Goal: Task Accomplishment & Management: Manage account settings

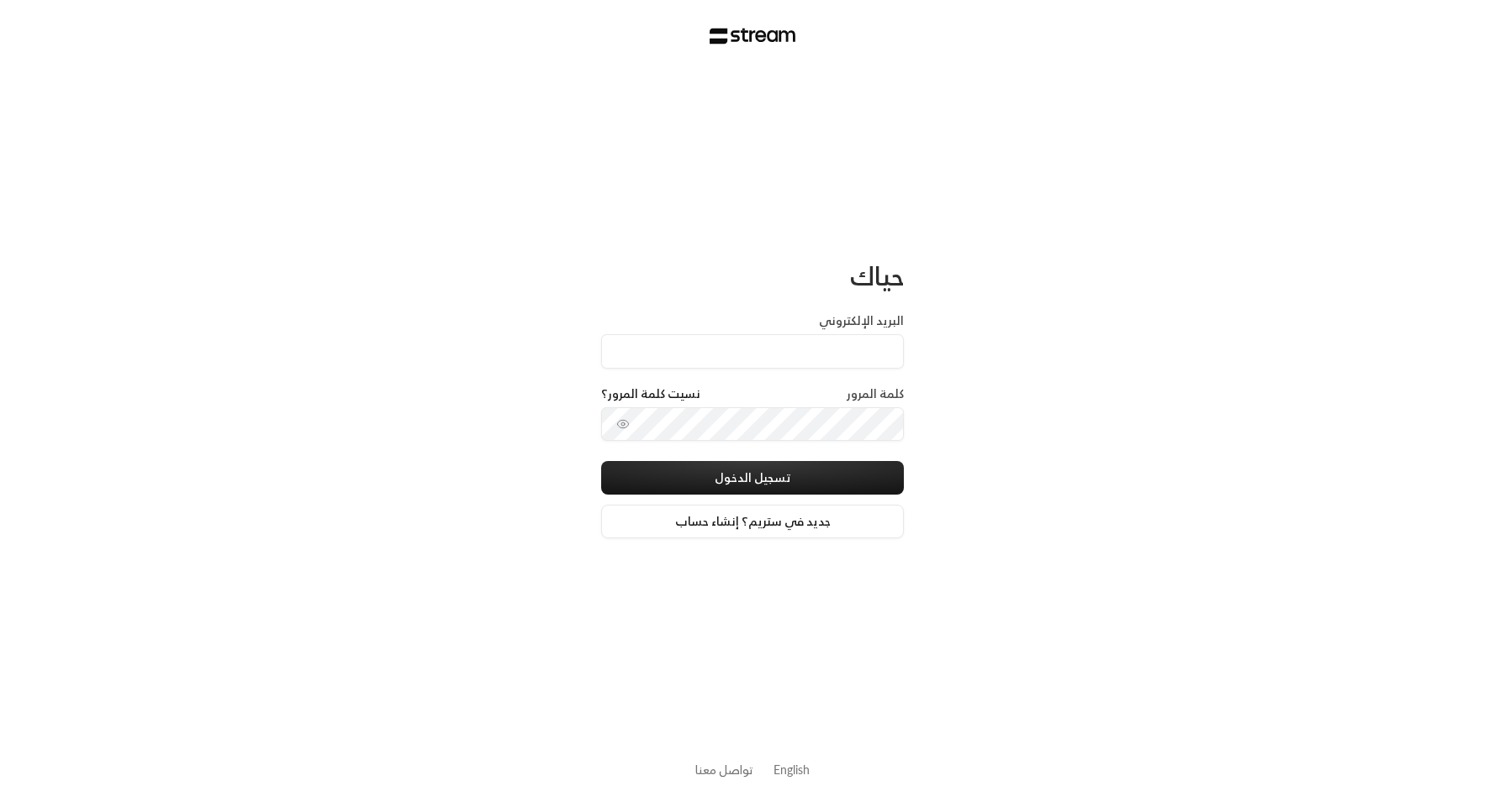
type input "[EMAIL_ADDRESS][DOMAIN_NAME]"
click at [875, 469] on button "تسجيل الدخول" at bounding box center [752, 478] width 302 height 34
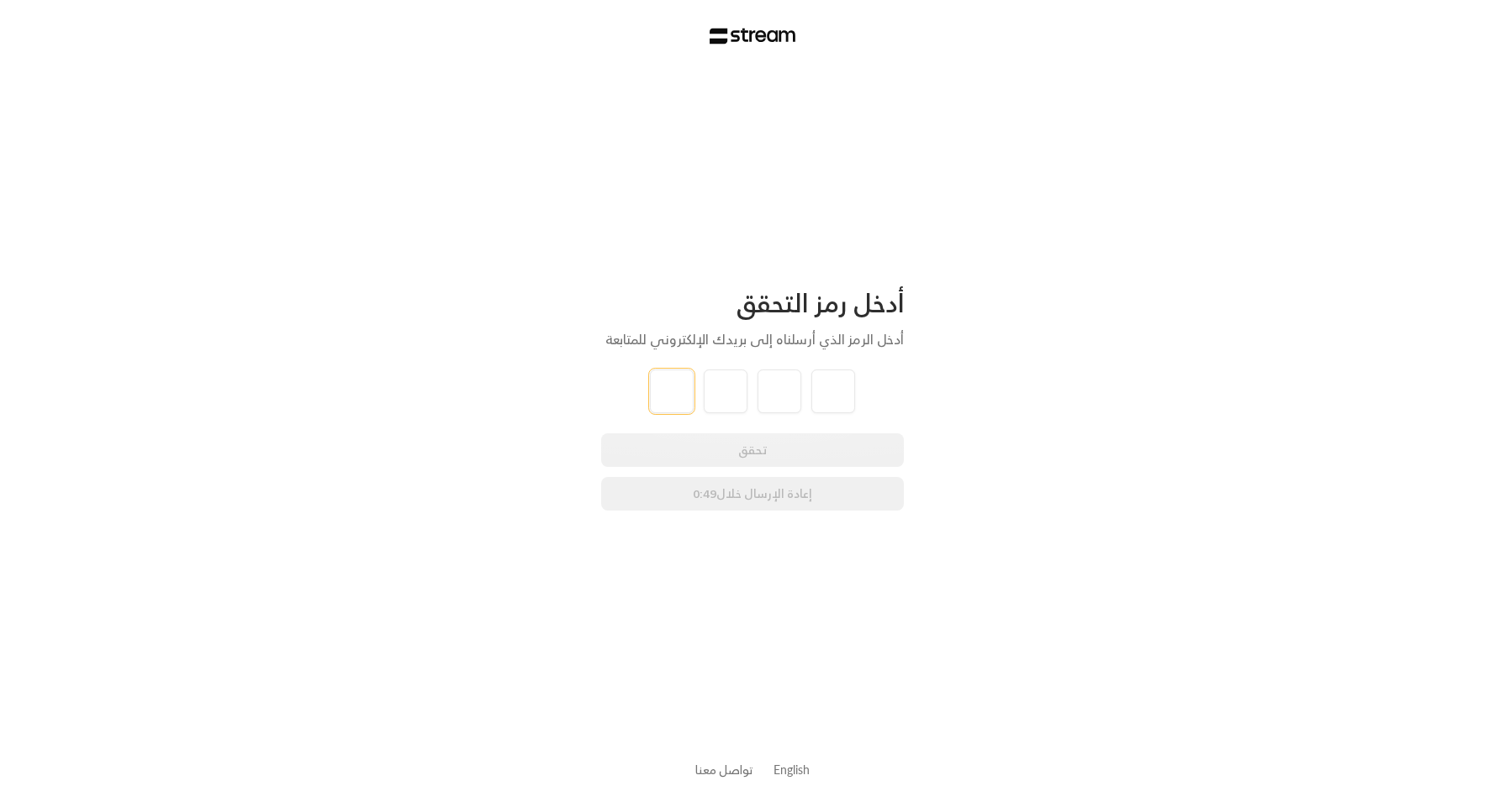
type input "7"
type input "0"
type input "3"
type input "0"
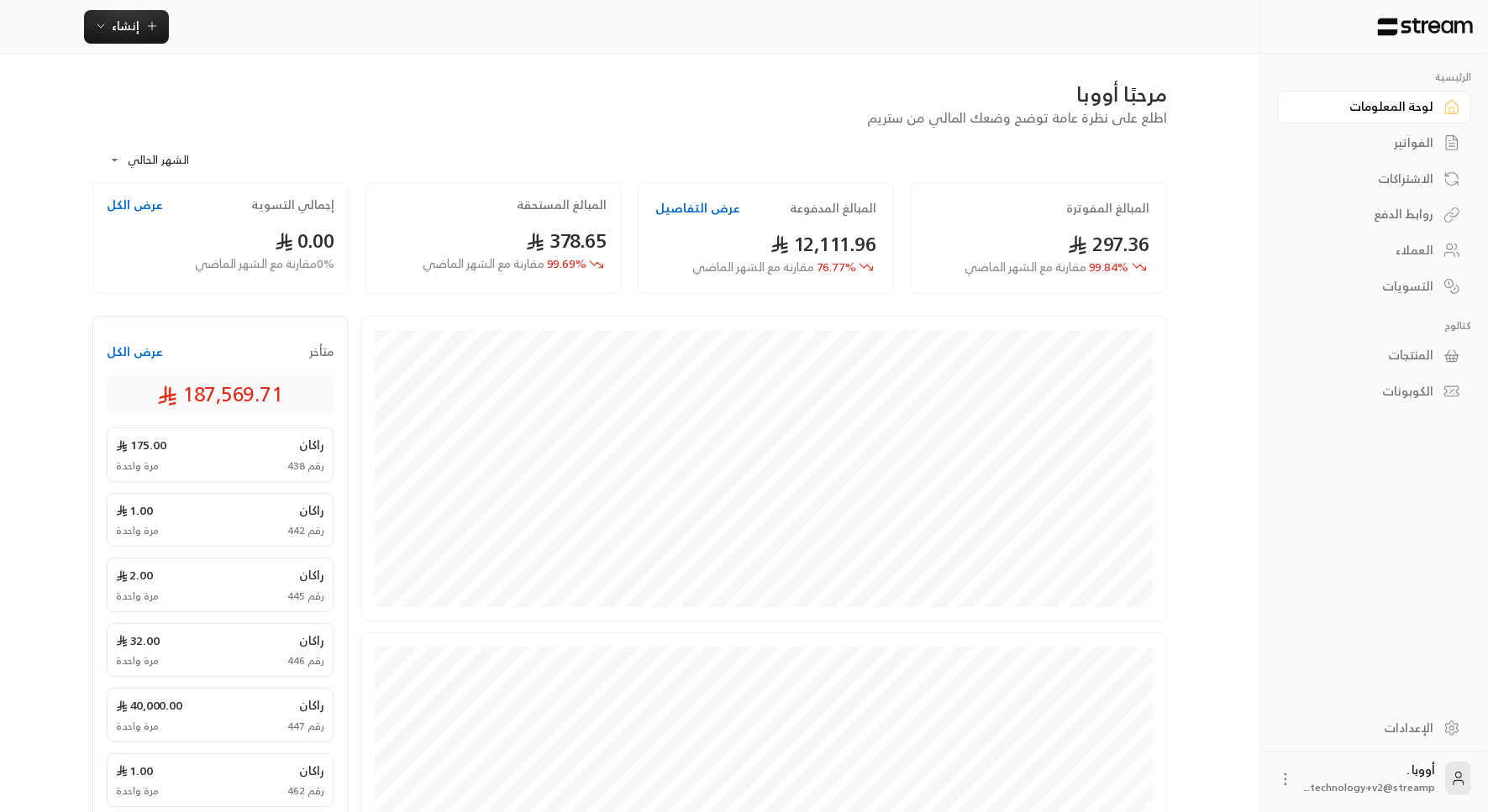
click at [1404, 722] on div "الإعدادات" at bounding box center [1366, 728] width 136 height 16
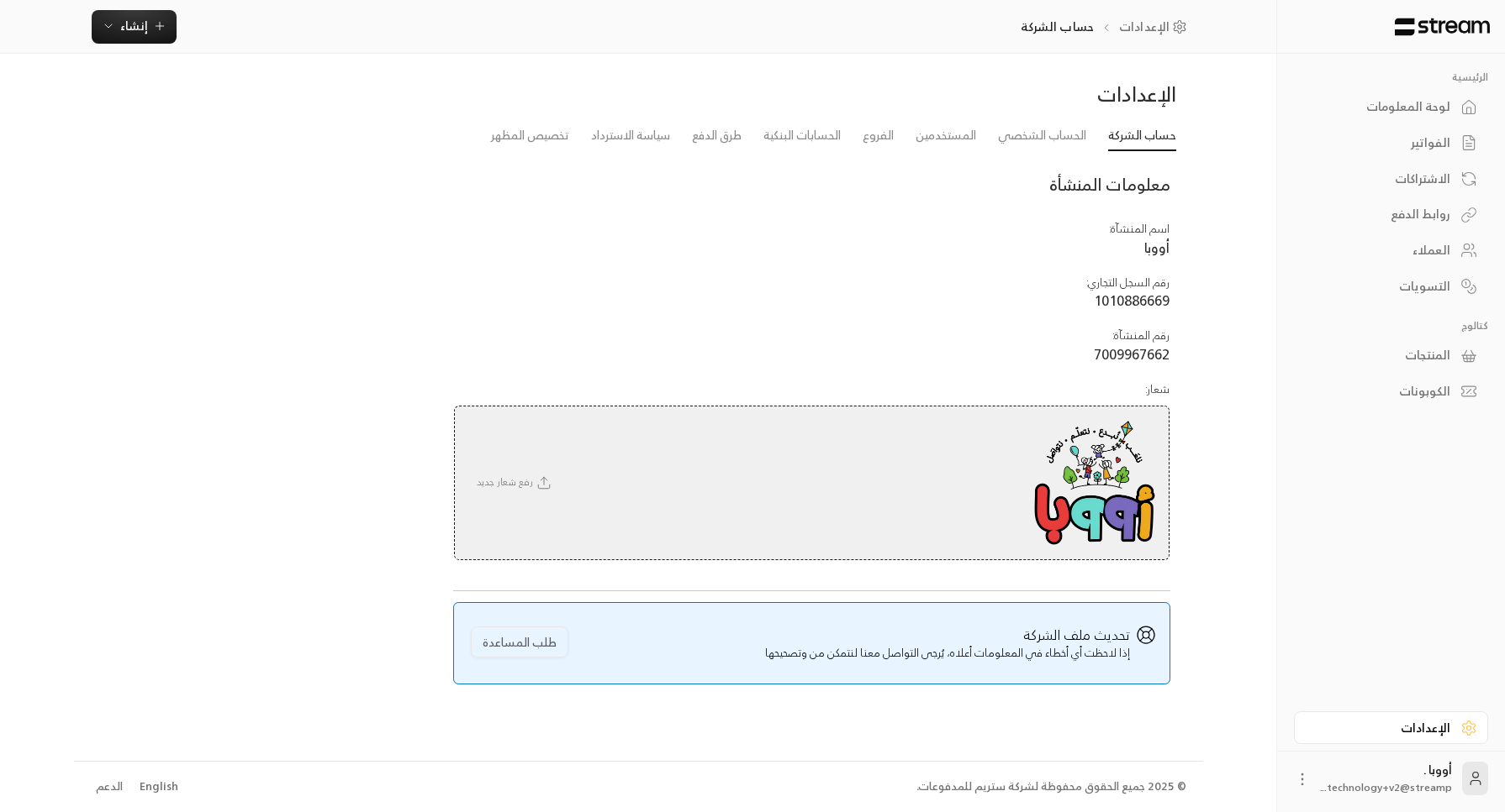
click at [1399, 103] on div "لوحة المعلومات" at bounding box center [1382, 106] width 136 height 16
